Goal: Task Accomplishment & Management: Manage account settings

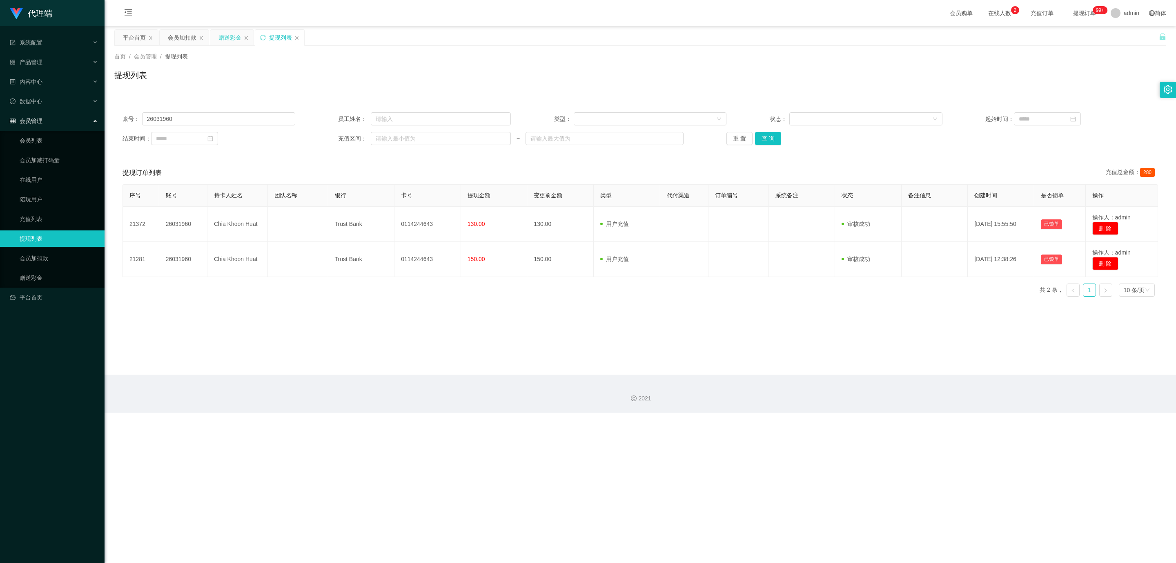
click at [229, 38] on div "赠送彩金" at bounding box center [230, 38] width 23 height 16
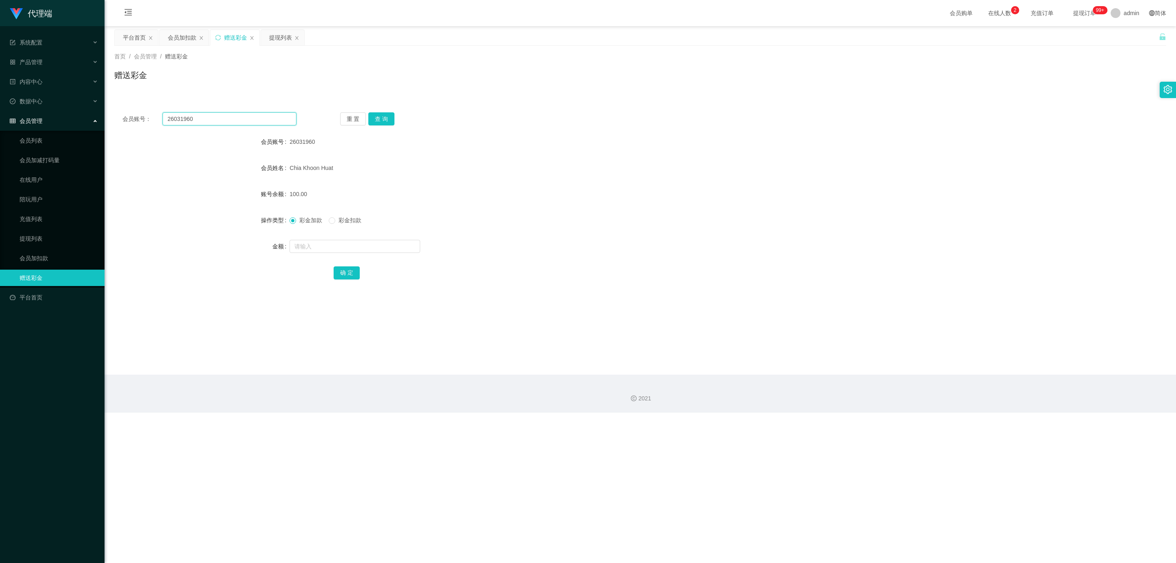
drag, startPoint x: 218, startPoint y: 120, endPoint x: 96, endPoint y: 118, distance: 122.2
click at [97, 118] on section "代理端 系统配置 产品管理 内容中心 数据中心 会员管理 会员列表 会员加减打码量 在线用户 陪玩用户 充值列表 提现列表 会员加扣款 赠送彩金 平台首页 保…" at bounding box center [588, 206] width 1176 height 413
paste input "83387440"
type input "83387440"
drag, startPoint x: 387, startPoint y: 121, endPoint x: 384, endPoint y: 118, distance: 4.6
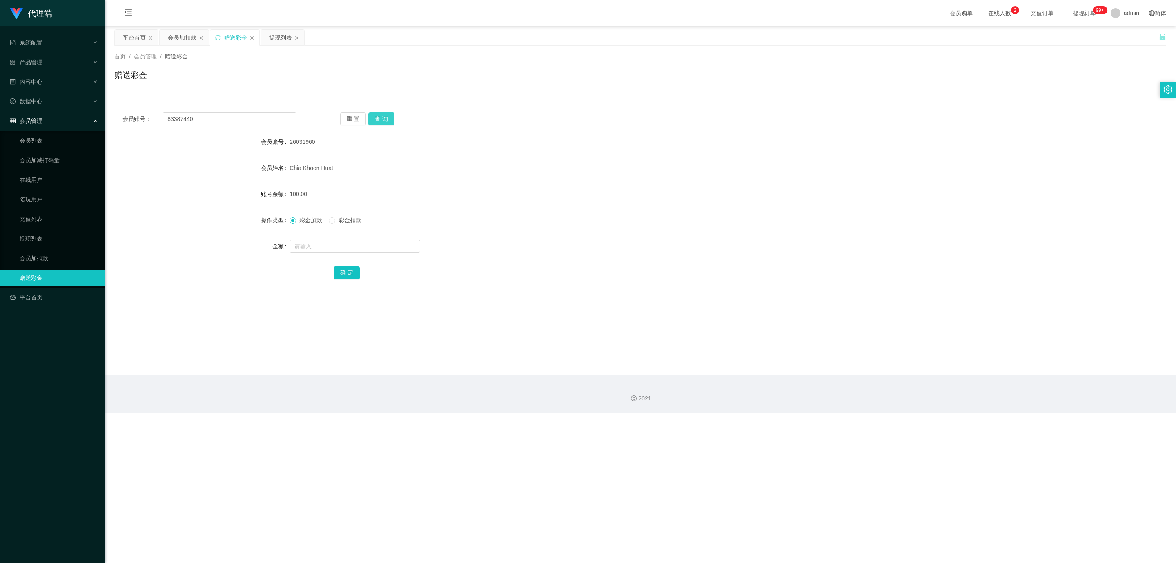
click at [387, 121] on button "查 询" at bounding box center [381, 118] width 26 height 13
click at [331, 246] on input "text" at bounding box center [355, 246] width 131 height 13
type input "100"
click at [348, 271] on button "确 定" at bounding box center [347, 272] width 26 height 13
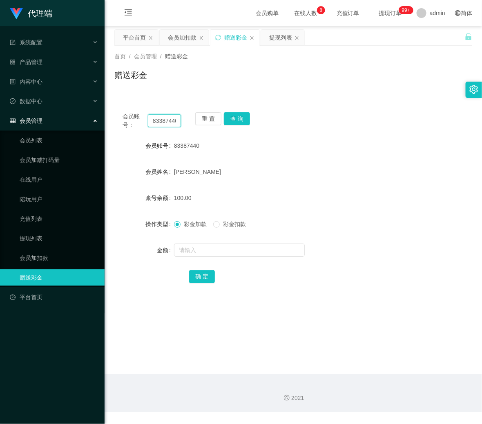
drag, startPoint x: 174, startPoint y: 120, endPoint x: 134, endPoint y: 120, distance: 40.4
click at [134, 120] on div "会员账号： 83387440" at bounding box center [152, 120] width 58 height 17
paste input "请稍等，为您提交工作台核实！"
drag, startPoint x: 173, startPoint y: 120, endPoint x: 76, endPoint y: 115, distance: 96.5
click at [76, 116] on section "代理端 系统配置 产品管理 内容中心 数据中心 会员管理 会员列表 会员加减打码量 在线用户 陪玩用户 充值列表 提现列表 会员加扣款 赠送彩金 平台首页 保…" at bounding box center [241, 206] width 482 height 413
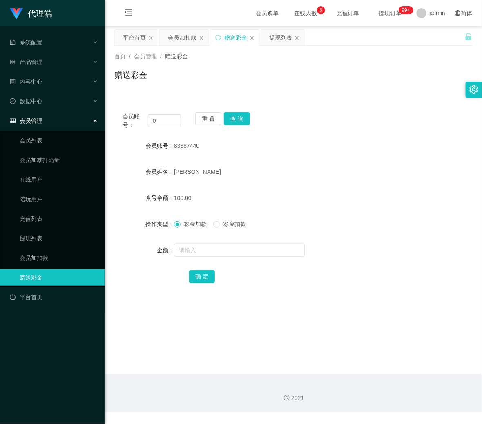
click at [293, 308] on main "关闭左侧 关闭右侧 关闭其它 刷新页面 平台首页 会员加扣款 赠送彩金 提现列表 首页 / 会员管理 / 赠送彩金 / 赠送彩金 会员账号： 0 重 置 查 …" at bounding box center [293, 200] width 377 height 348
click at [169, 116] on input "0" at bounding box center [164, 120] width 33 height 13
paste input "93977427"
click at [233, 123] on button "查 询" at bounding box center [237, 118] width 26 height 13
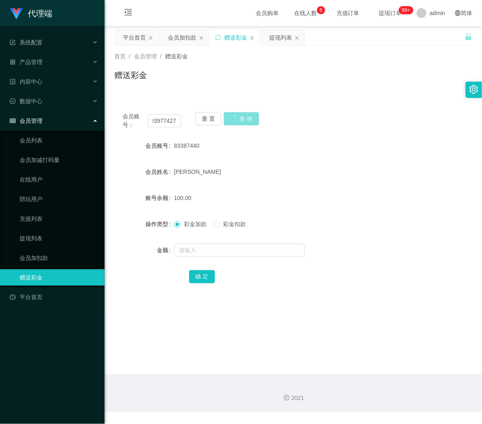
scroll to position [0, 0]
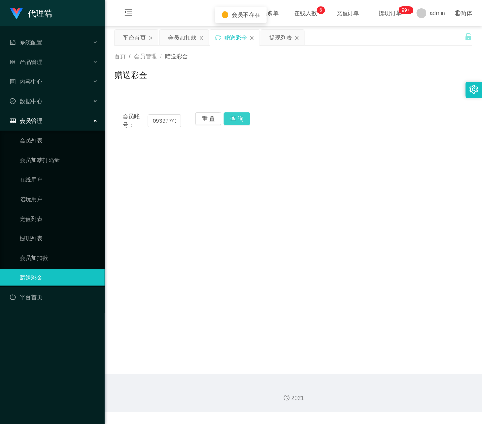
click at [233, 115] on button "查 询" at bounding box center [237, 118] width 26 height 13
drag, startPoint x: 173, startPoint y: 120, endPoint x: 133, endPoint y: 120, distance: 40.0
click at [133, 120] on div "会员账号： 093977427" at bounding box center [152, 120] width 58 height 17
type input "27"
drag, startPoint x: 198, startPoint y: 187, endPoint x: 166, endPoint y: 157, distance: 44.2
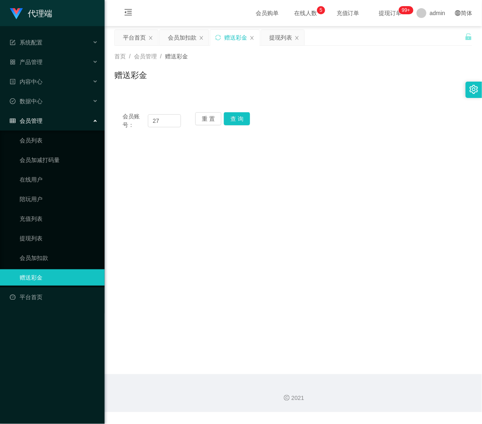
click at [196, 187] on main "关闭左侧 关闭右侧 关闭其它 刷新页面 平台首页 会员加扣款 赠送彩金 提现列表 首页 / 会员管理 / 赠送彩金 / 赠送彩金 会员账号： 27 重 置 查…" at bounding box center [293, 200] width 377 height 348
click at [228, 36] on div "赠送彩金" at bounding box center [235, 38] width 23 height 16
click at [221, 36] on icon "图标: sync" at bounding box center [218, 38] width 6 height 6
click at [173, 120] on input "text" at bounding box center [164, 120] width 33 height 13
paste input "93977427"
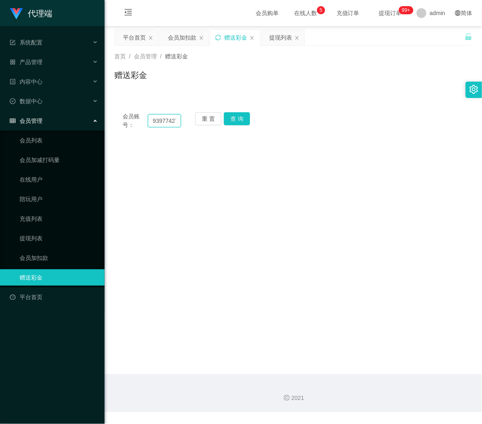
scroll to position [0, 2]
type input "93977427"
click at [238, 119] on button "查 询" at bounding box center [237, 118] width 26 height 13
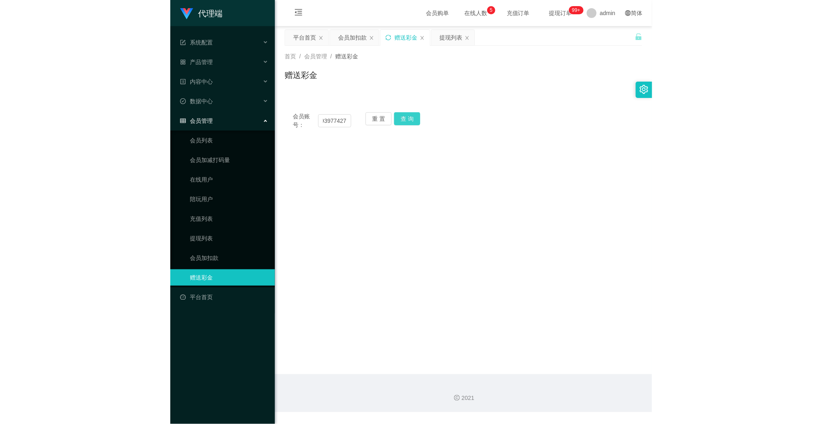
scroll to position [0, 0]
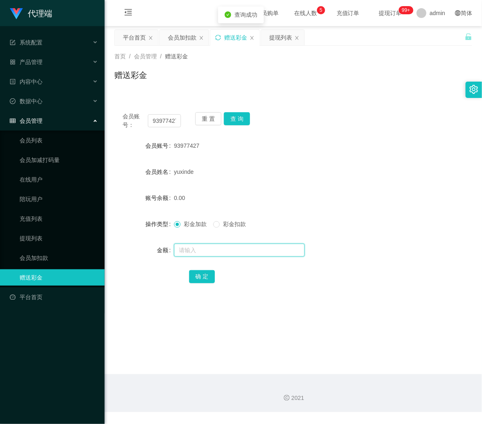
click at [197, 245] on input "text" at bounding box center [239, 250] width 131 height 13
type input "100"
click at [186, 279] on div "确 定" at bounding box center [293, 276] width 358 height 16
click at [194, 279] on button "确 定" at bounding box center [202, 276] width 26 height 13
click at [276, 38] on div "提现列表" at bounding box center [280, 38] width 23 height 16
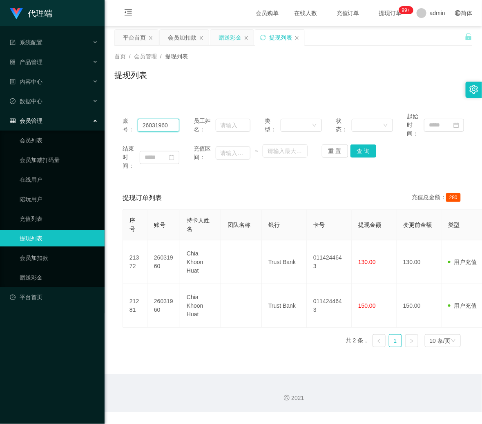
drag, startPoint x: 168, startPoint y: 124, endPoint x: 112, endPoint y: 120, distance: 56.5
click at [112, 120] on main "关闭左侧 关闭右侧 关闭其它 刷新页面 平台首页 会员加扣款 赠送彩金 提现列表 首页 / 会员管理 / 提现列表 / 提现列表 账号： 26031960 员…" at bounding box center [293, 200] width 377 height 348
paste input "83387440"
type input "83387440"
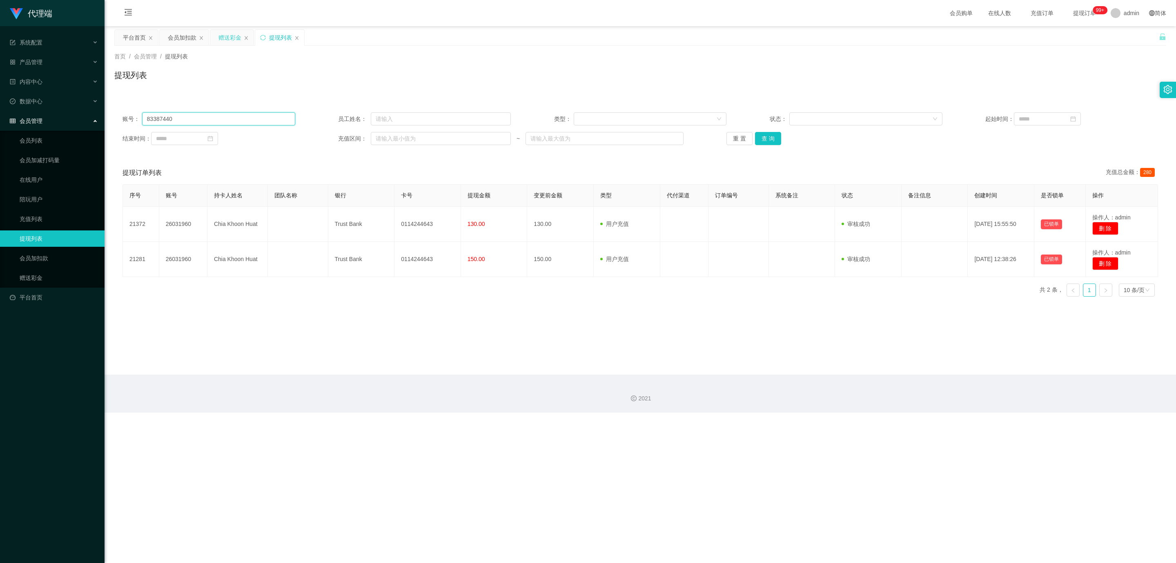
drag, startPoint x: 204, startPoint y: 118, endPoint x: 94, endPoint y: 114, distance: 109.5
click at [94, 114] on section "代理端 系统配置 产品管理 内容中心 数据中心 会员管理 会员列表 会员加减打码量 在线用户 陪玩用户 充值列表 提现列表 会员加扣款 赠送彩金 平台首页 保…" at bounding box center [588, 206] width 1176 height 413
paste input "83387440"
type input "83387440"
click at [762, 136] on button "查 询" at bounding box center [768, 138] width 26 height 13
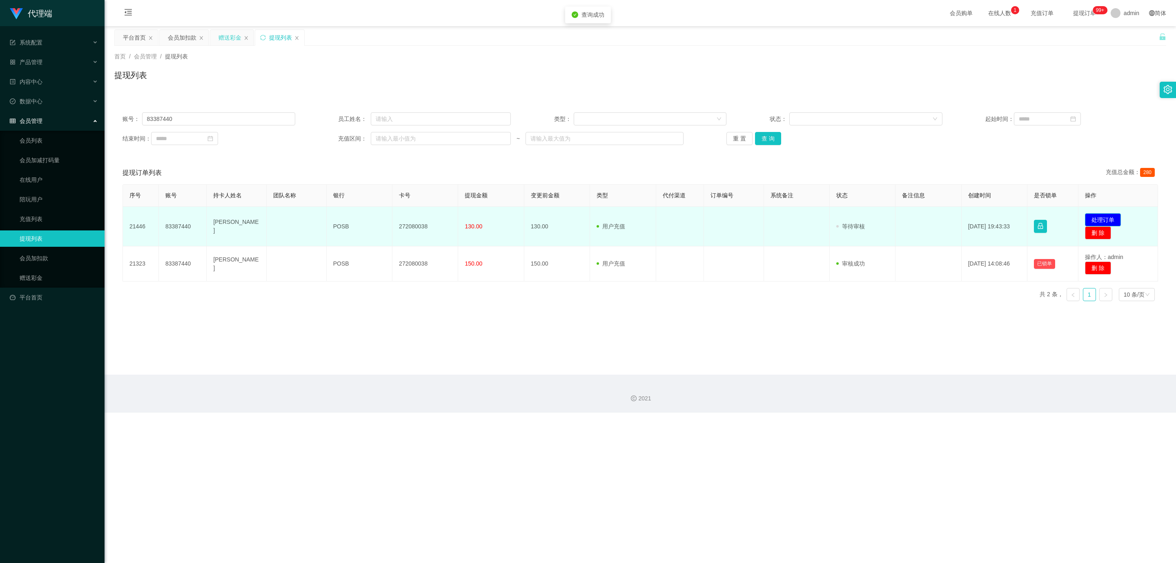
click at [1103, 219] on button "处理订单" at bounding box center [1103, 219] width 36 height 13
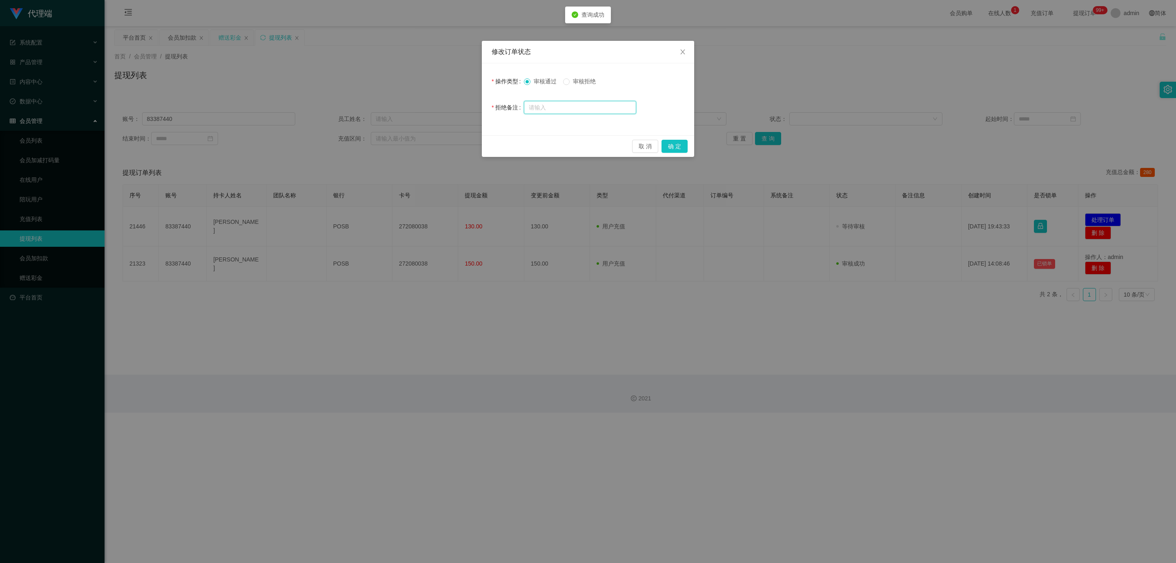
click at [592, 104] on input "text" at bounding box center [580, 107] width 112 height 13
click at [679, 148] on button "确 定" at bounding box center [675, 146] width 26 height 13
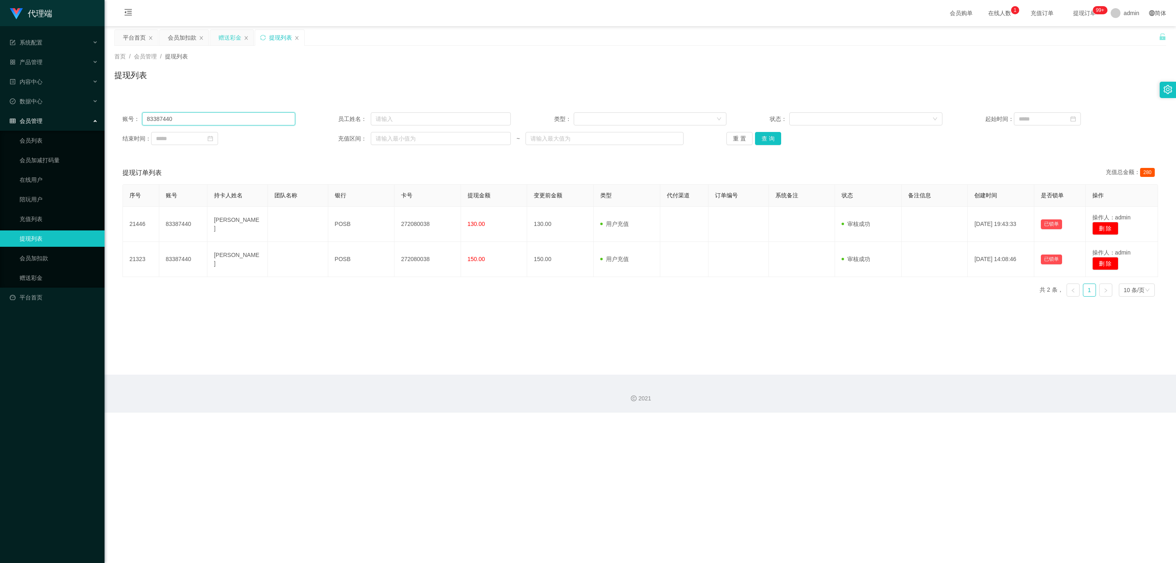
drag, startPoint x: 211, startPoint y: 116, endPoint x: 112, endPoint y: 100, distance: 100.7
click at [109, 108] on main "关闭左侧 关闭右侧 关闭其它 刷新页面 平台首页 会员加扣款 赠送彩金 提现列表 首页 / 会员管理 / 提现列表 / 提现列表 账号： 83387440 员…" at bounding box center [641, 200] width 1072 height 348
paste input "83387440"
type input "83387440"
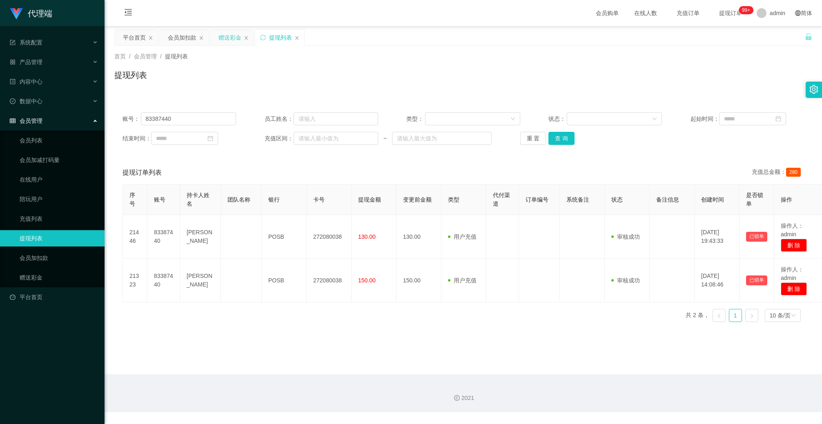
click at [355, 87] on div "提现列表" at bounding box center [463, 78] width 698 height 19
click at [761, 135] on div "结束时间： 充值区间： ~ 重 置 查 询" at bounding box center [464, 138] width 682 height 13
click at [415, 100] on div "账号： 83387440 员工姓名： 类型： 状态： 起始时间： 结束时间： 充值区间： ~ 重 置 查 询 提现订单列表 充值总金额： 280 序号 账号 …" at bounding box center [463, 211] width 698 height 234
